Goal: Book appointment/travel/reservation

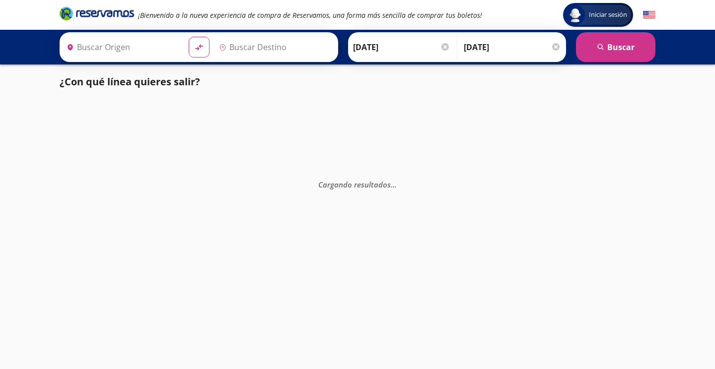
type input "Santiago de Querétaro, [GEOGRAPHIC_DATA]"
type input "Tequisquiapan, [GEOGRAPHIC_DATA]"
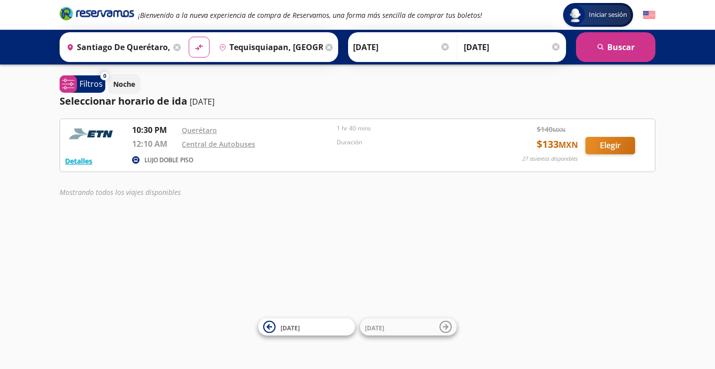
click at [607, 144] on button "Elegir" at bounding box center [610, 145] width 50 height 17
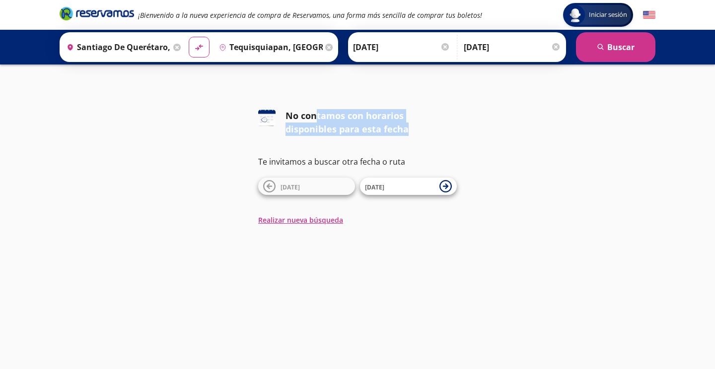
drag, startPoint x: 318, startPoint y: 113, endPoint x: 362, endPoint y: 136, distance: 50.0
click at [362, 136] on div "126 No contamos con horarios disponibles para esta fecha Te invitamos a buscar …" at bounding box center [357, 152] width 199 height 86
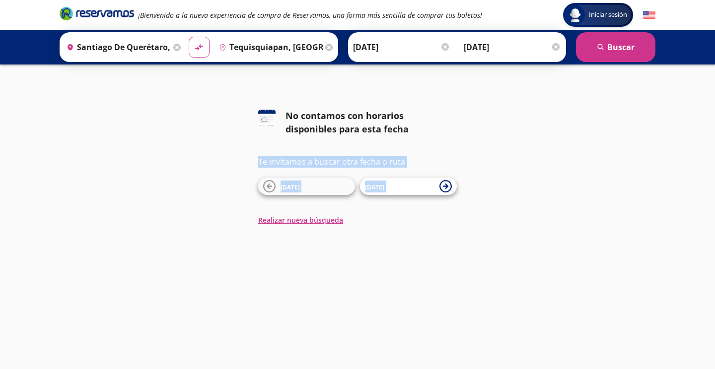
drag, startPoint x: 259, startPoint y: 163, endPoint x: 473, endPoint y: 172, distance: 213.7
click at [473, 172] on div "126 No contamos con horarios disponibles para esta fecha Te invitamos a buscar …" at bounding box center [357, 167] width 715 height 116
click at [472, 172] on div "126 No contamos con horarios disponibles para esta fecha Te invitamos a buscar …" at bounding box center [357, 167] width 715 height 116
